Goal: Task Accomplishment & Management: Manage account settings

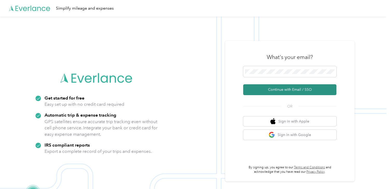
click at [279, 88] on button "Continue with Email / SSO" at bounding box center [289, 89] width 93 height 11
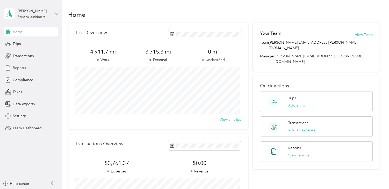
click at [16, 68] on span "Reports" at bounding box center [19, 67] width 13 height 5
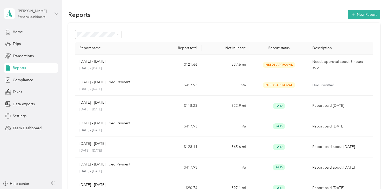
click at [29, 14] on div "Thomas Fowler Personal dashboard" at bounding box center [34, 13] width 32 height 10
click at [25, 42] on div "Team dashboard" at bounding box center [22, 42] width 28 height 5
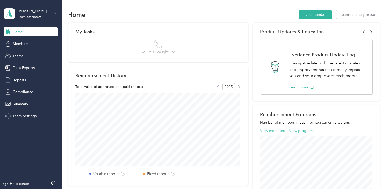
click at [217, 88] on icon at bounding box center [217, 86] width 3 height 3
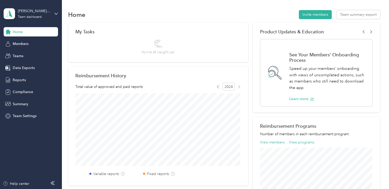
click at [238, 87] on icon at bounding box center [239, 86] width 3 height 3
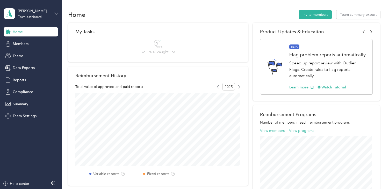
click at [55, 12] on icon at bounding box center [56, 14] width 4 height 4
click at [24, 66] on div "Log out" at bounding box center [18, 65] width 20 height 5
